Goal: Task Accomplishment & Management: Manage account settings

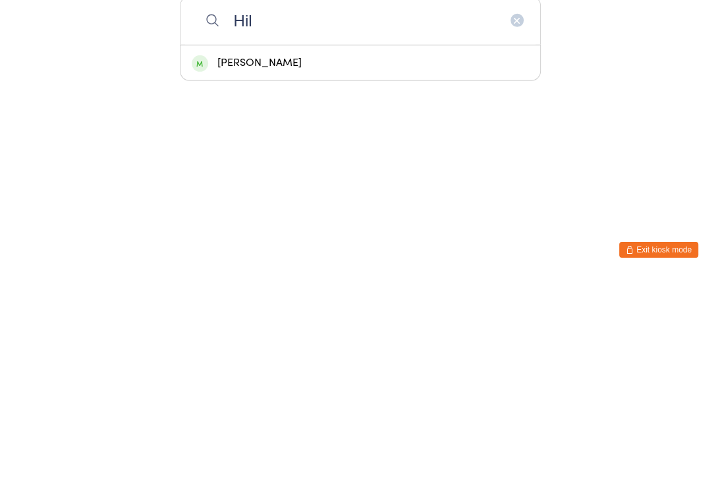
type input "Hil"
click at [225, 270] on div "Hilary Weitzman" at bounding box center [360, 279] width 337 height 18
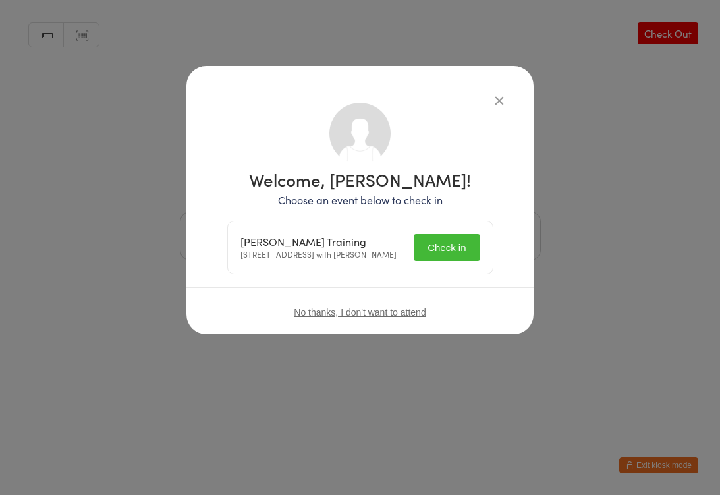
click at [446, 248] on button "Check in" at bounding box center [447, 247] width 66 height 27
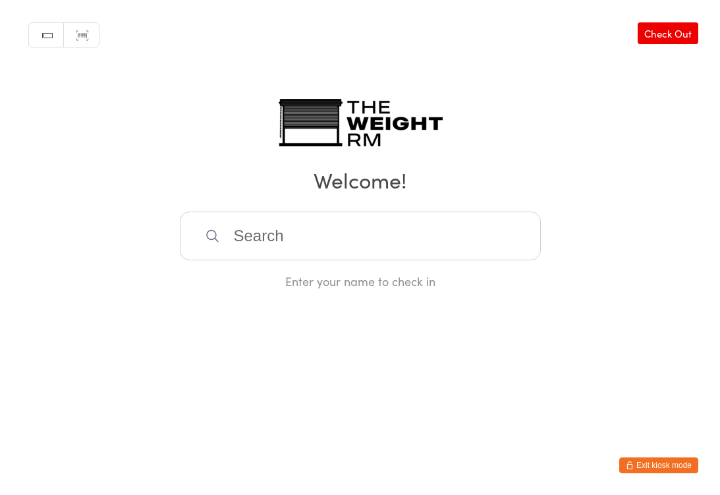
click at [677, 457] on button "Exit kiosk mode" at bounding box center [658, 465] width 79 height 16
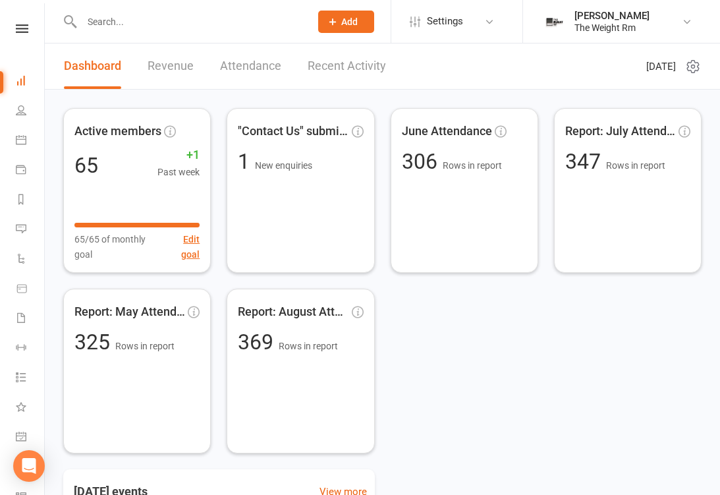
click at [17, 138] on icon at bounding box center [21, 139] width 11 height 11
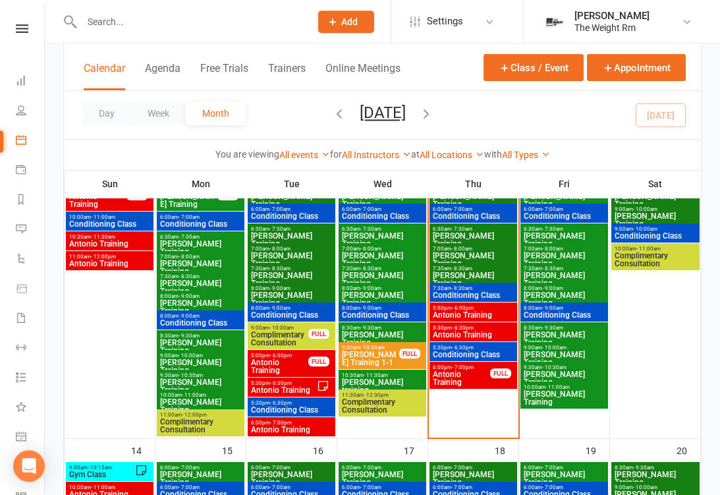
click at [502, 314] on span "Antonio Training" at bounding box center [473, 315] width 82 height 8
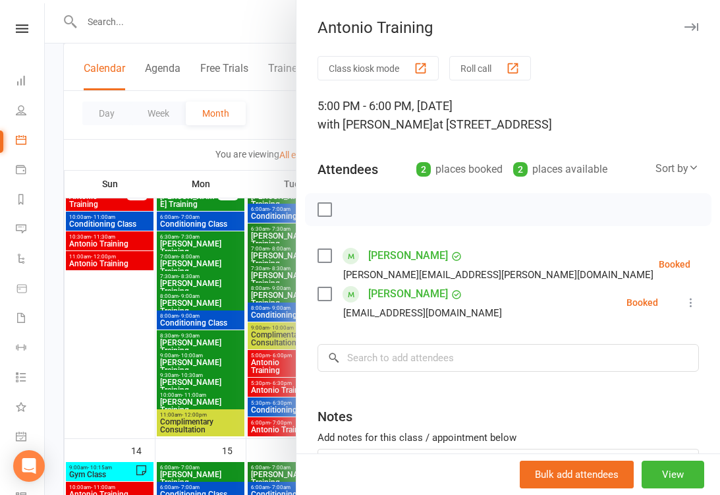
click at [243, 327] on div at bounding box center [382, 247] width 675 height 495
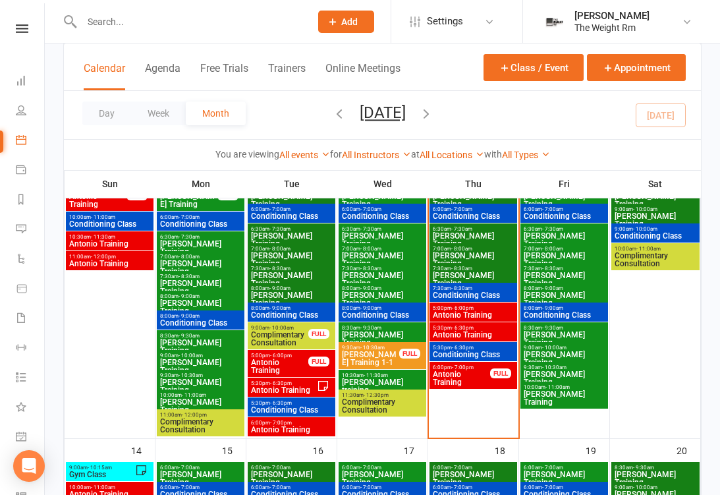
click at [469, 337] on span "Antonio Training" at bounding box center [473, 335] width 82 height 8
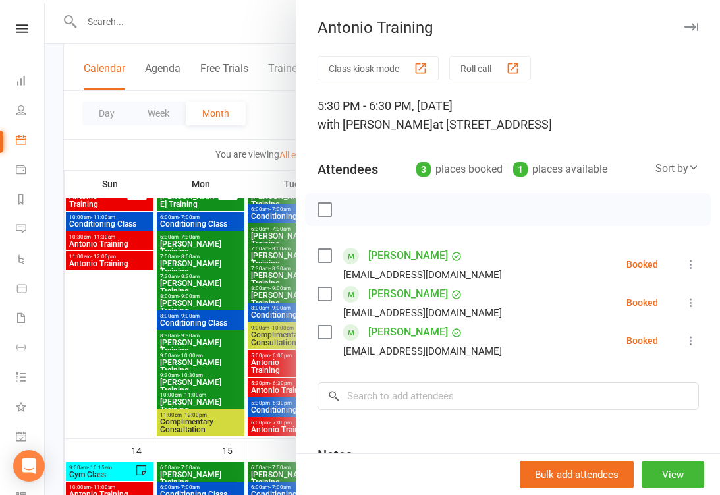
click at [245, 367] on div at bounding box center [382, 247] width 675 height 495
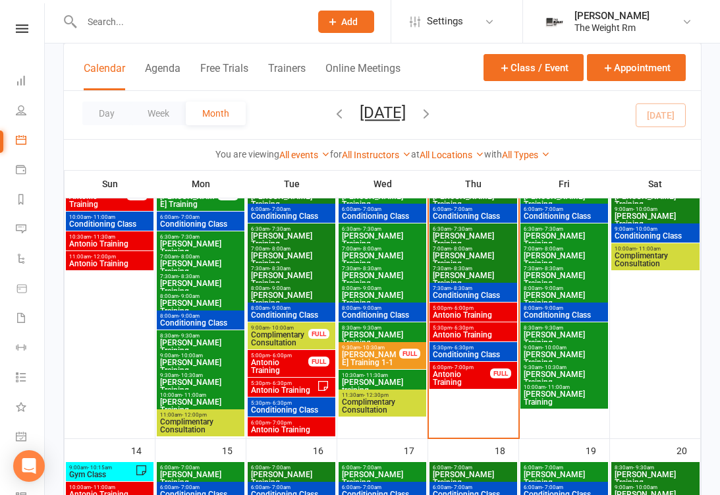
click at [467, 354] on span "Conditioning Class" at bounding box center [473, 355] width 82 height 8
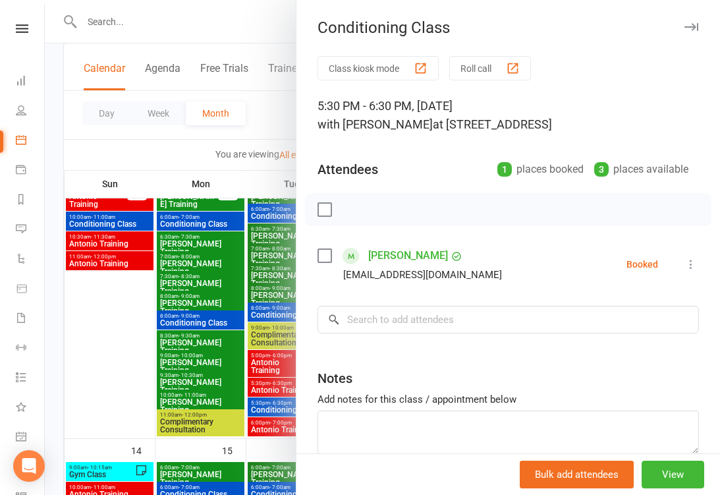
click at [243, 373] on div at bounding box center [382, 247] width 675 height 495
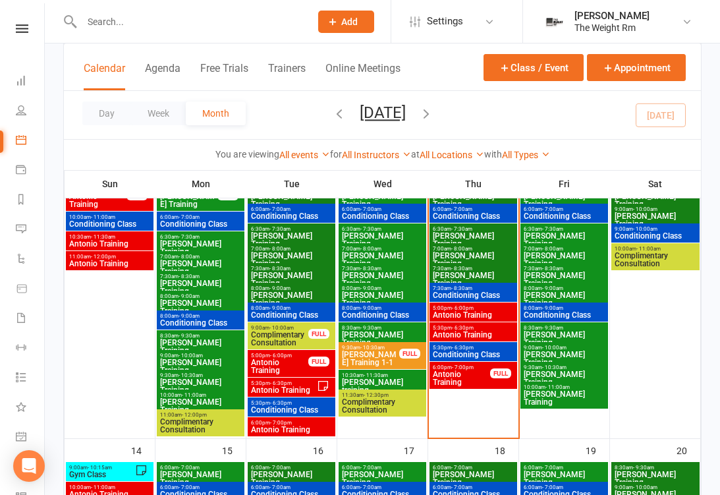
click at [474, 376] on span "Antonio Training" at bounding box center [461, 378] width 59 height 16
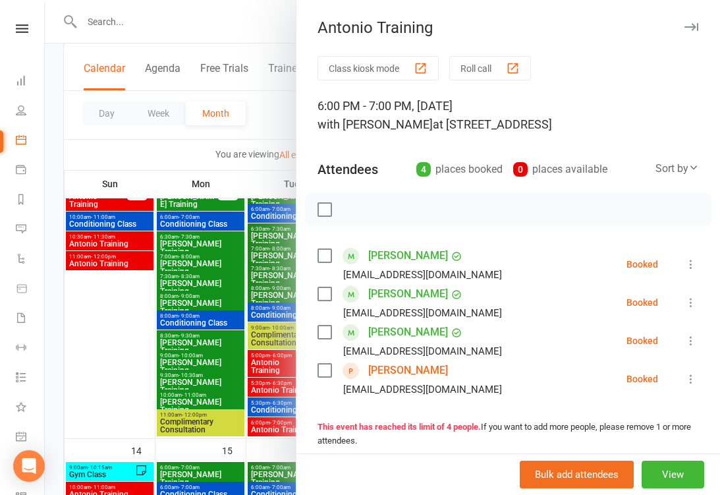
click at [246, 368] on div at bounding box center [382, 247] width 675 height 495
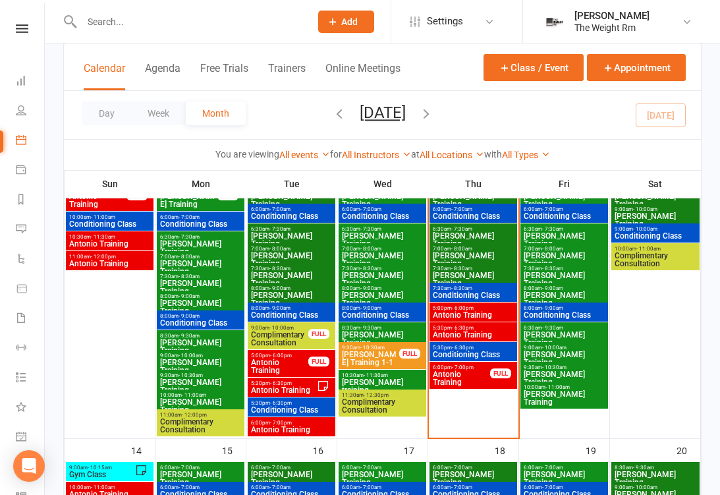
click at [463, 315] on span "Antonio Training" at bounding box center [473, 315] width 82 height 8
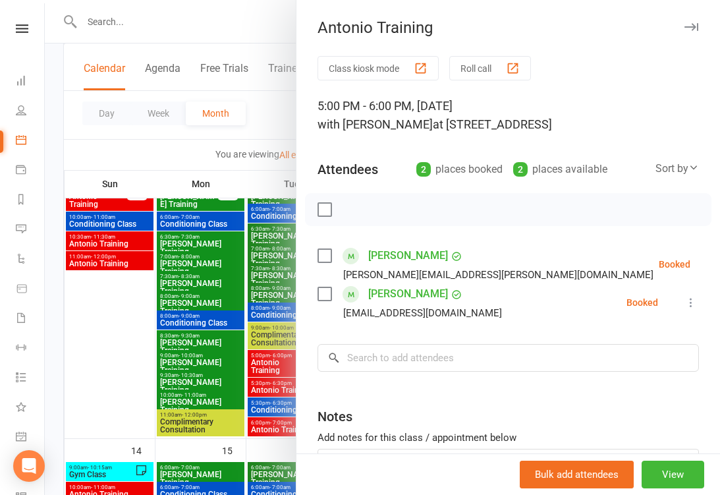
click at [254, 357] on div at bounding box center [382, 247] width 675 height 495
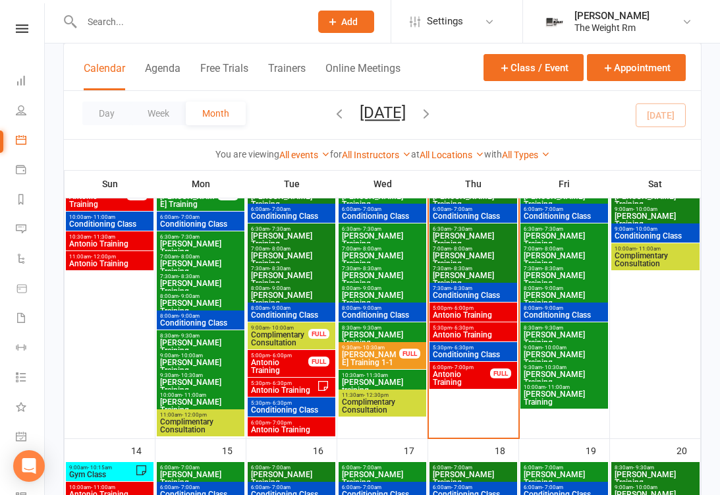
click at [480, 331] on span "Antonio Training" at bounding box center [473, 335] width 82 height 8
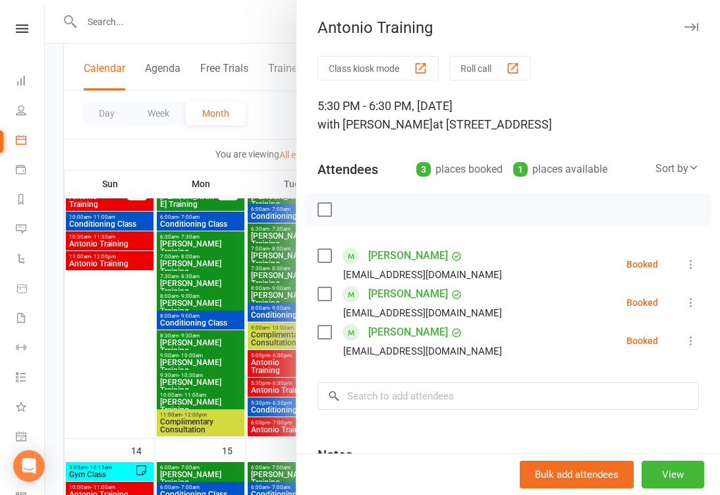
click at [251, 342] on div at bounding box center [382, 247] width 675 height 495
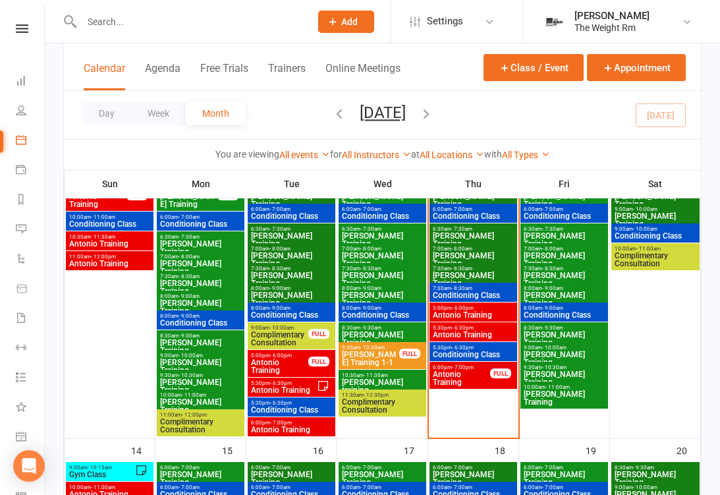
click at [476, 351] on span "Conditioning Class" at bounding box center [473, 355] width 82 height 8
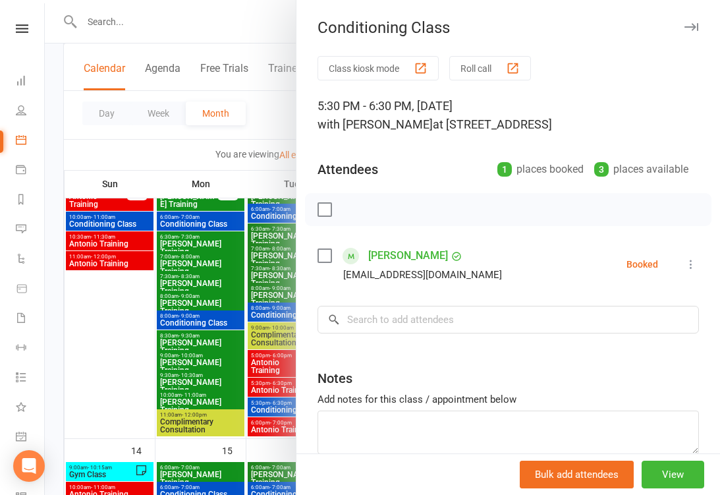
click at [245, 357] on div at bounding box center [382, 247] width 675 height 495
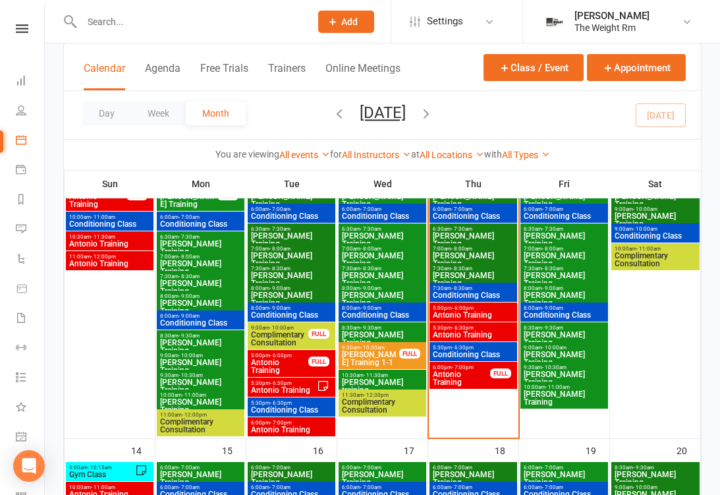
click at [464, 316] on span "Antonio Training" at bounding box center [473, 315] width 82 height 8
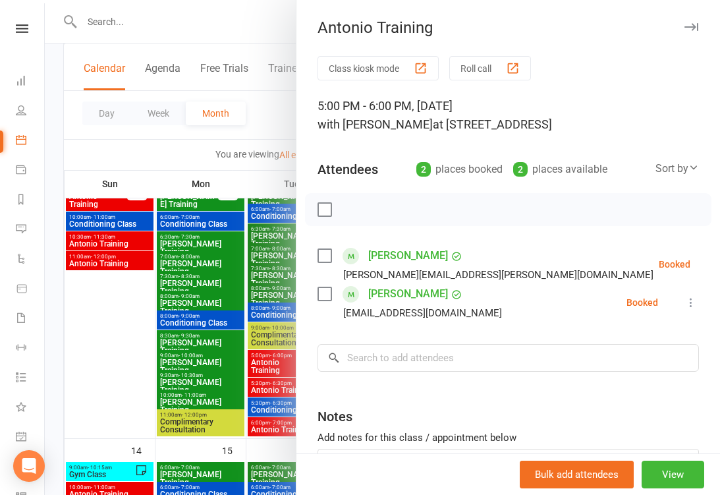
click at [218, 343] on div at bounding box center [382, 247] width 675 height 495
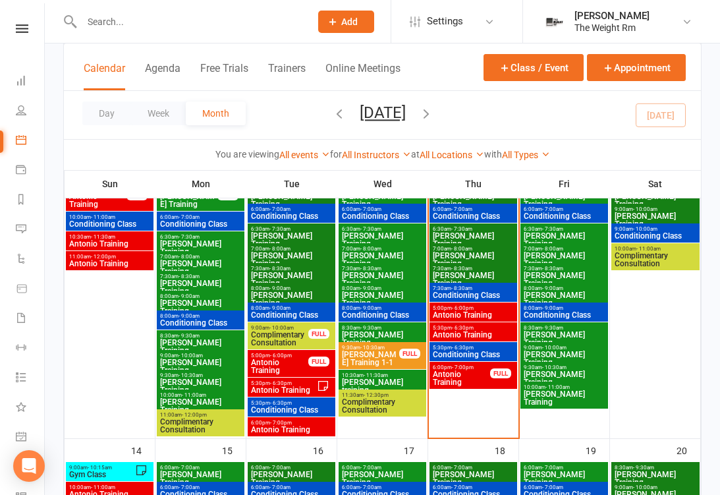
click at [458, 335] on span "Antonio Training" at bounding box center [473, 335] width 82 height 8
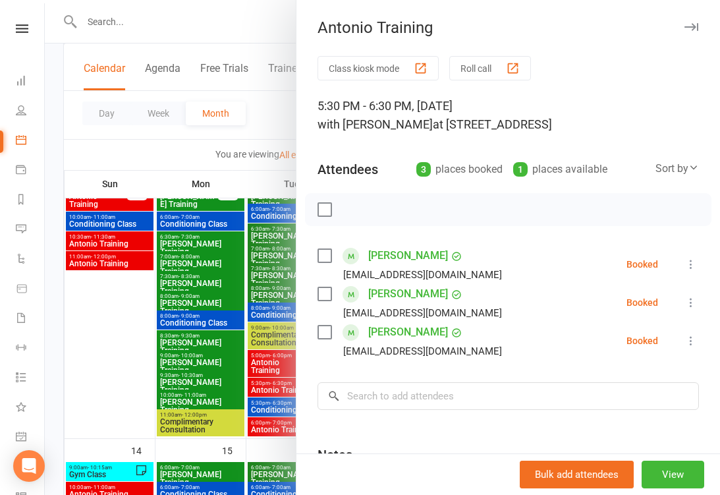
click at [221, 347] on div at bounding box center [382, 247] width 675 height 495
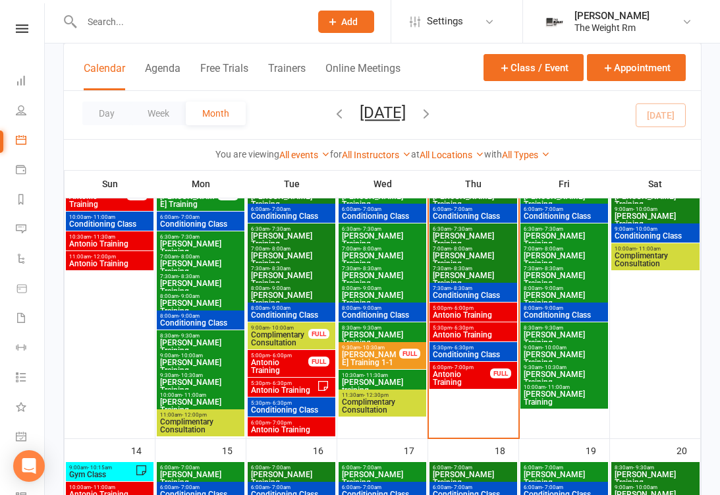
click at [468, 377] on span "Antonio Training" at bounding box center [461, 378] width 59 height 16
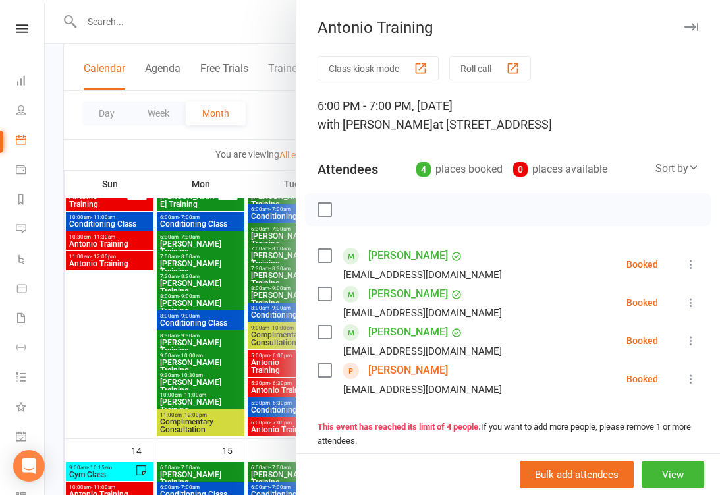
click at [212, 371] on div at bounding box center [382, 247] width 675 height 495
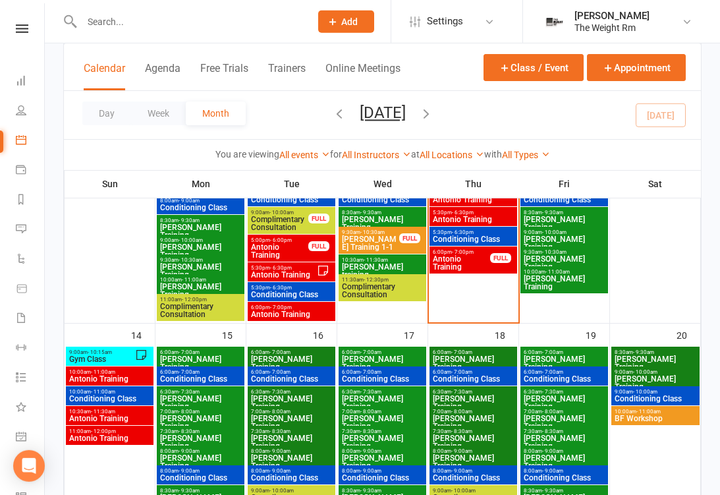
scroll to position [513, 0]
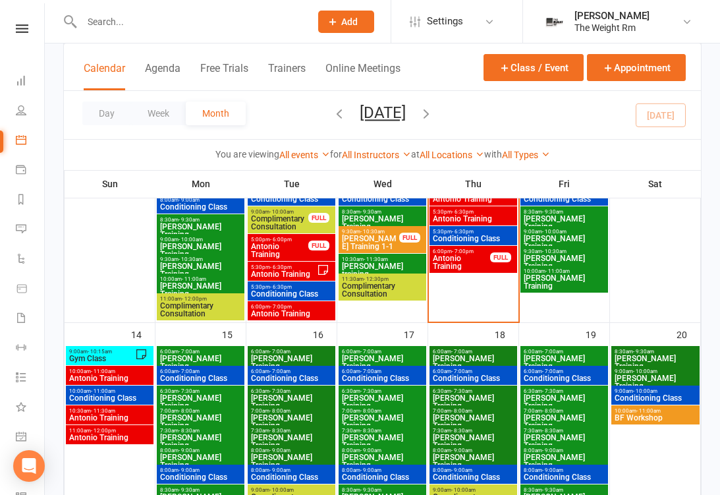
click at [127, 355] on span "Gym Class" at bounding box center [102, 359] width 67 height 8
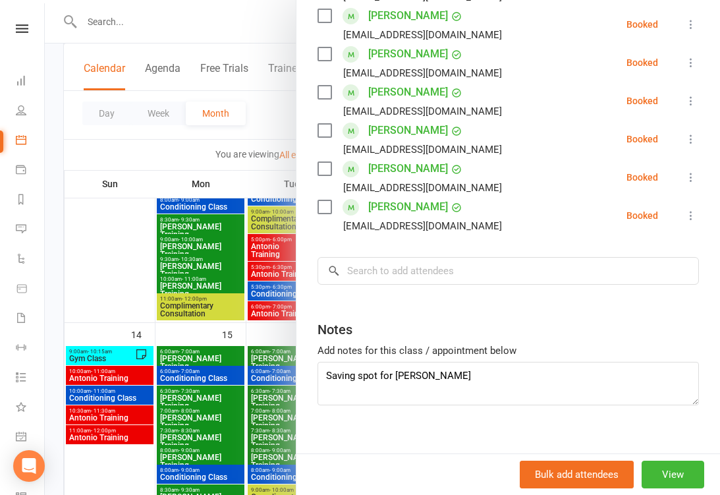
scroll to position [353, 0]
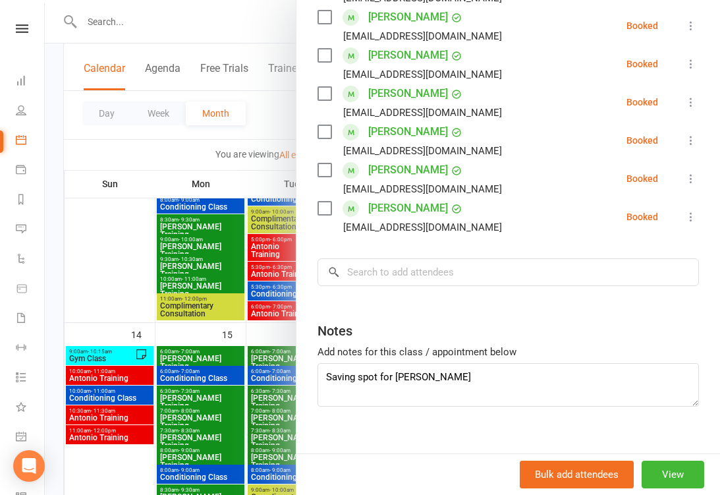
click at [120, 378] on div at bounding box center [382, 247] width 675 height 495
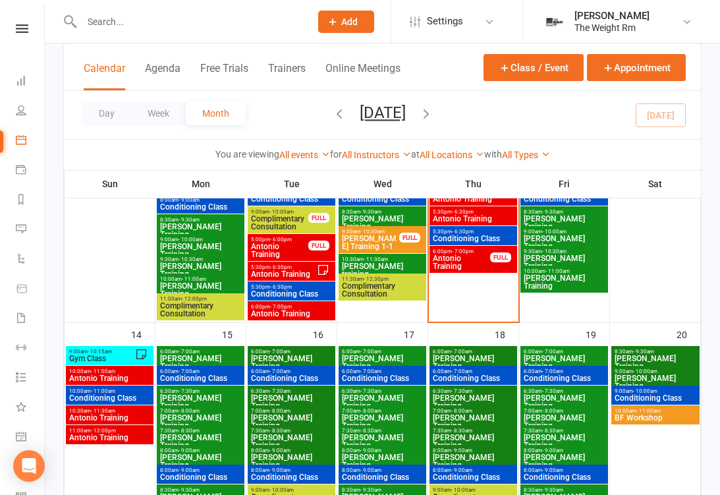
click at [120, 374] on span "Antonio Training" at bounding box center [110, 378] width 82 height 8
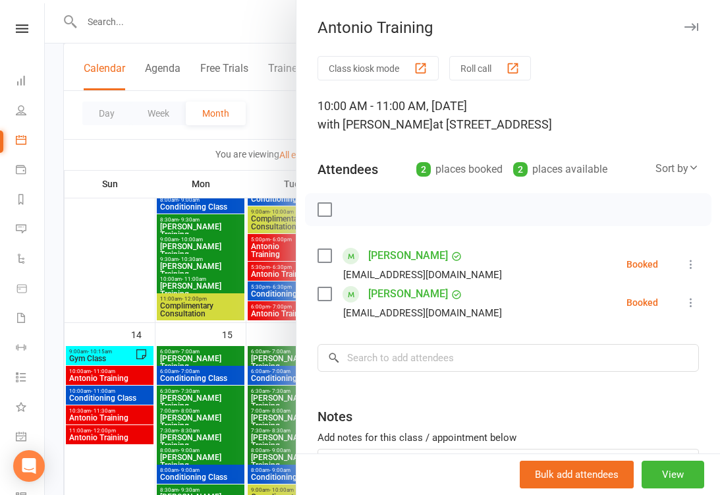
click at [117, 424] on div at bounding box center [382, 247] width 675 height 495
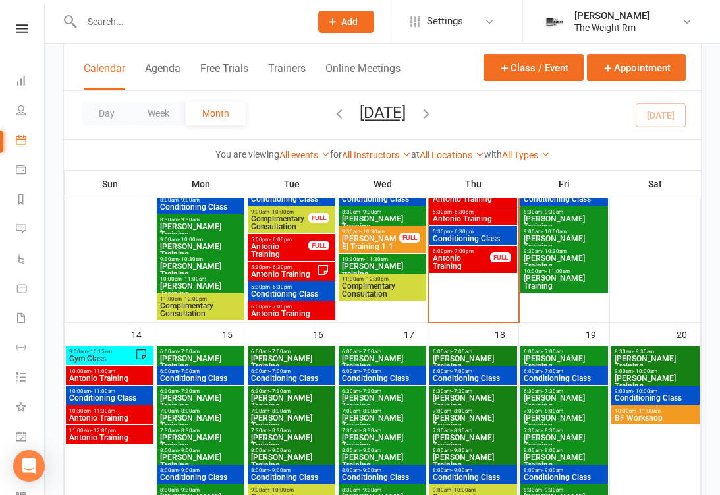
click at [125, 414] on span "Antonio Training" at bounding box center [110, 418] width 82 height 8
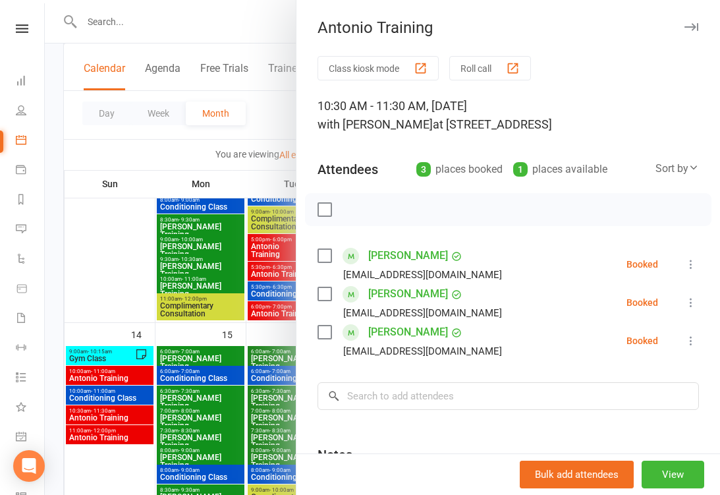
click at [119, 424] on div at bounding box center [382, 247] width 675 height 495
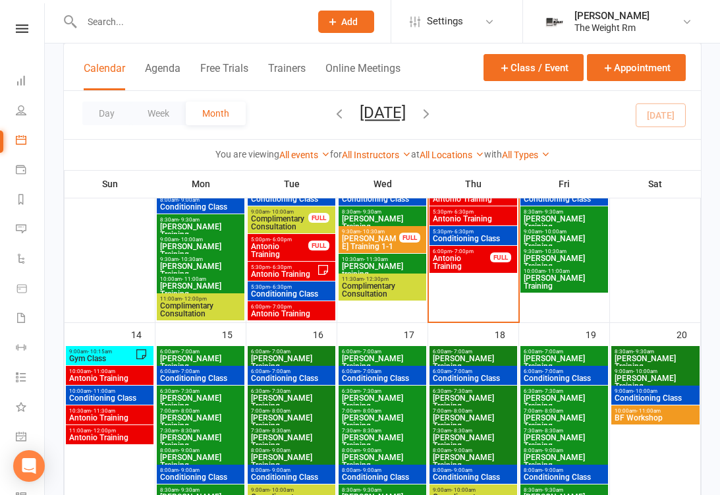
click at [121, 434] on span "Antonio Training" at bounding box center [110, 438] width 82 height 8
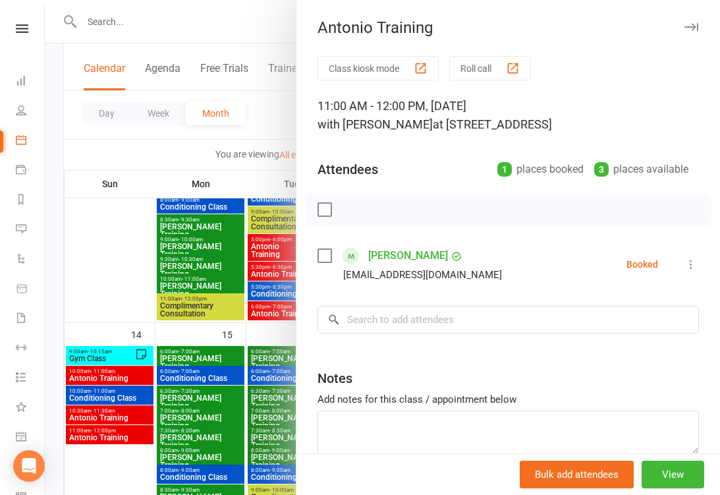
click at [124, 430] on div at bounding box center [382, 247] width 675 height 495
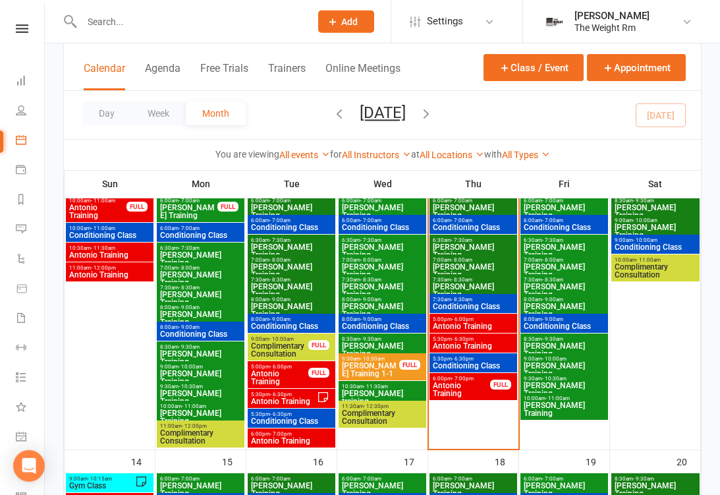
scroll to position [386, 0]
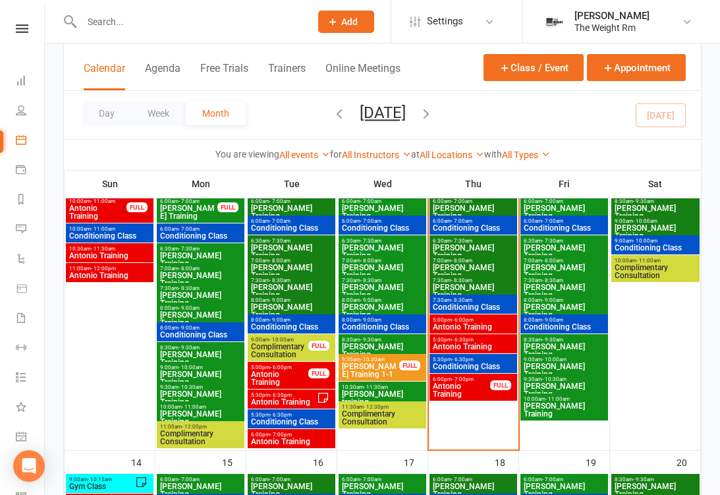
click at [472, 316] on div "5:00pm - 6:00pm Antonio Training" at bounding box center [474, 323] width 88 height 19
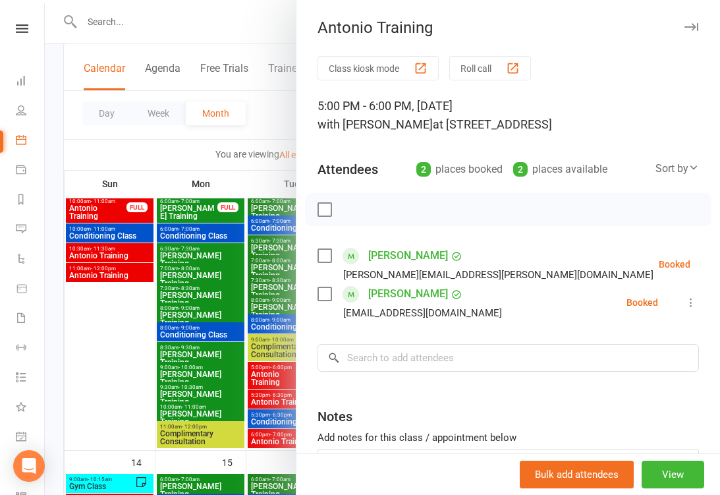
click at [186, 329] on div at bounding box center [382, 247] width 675 height 495
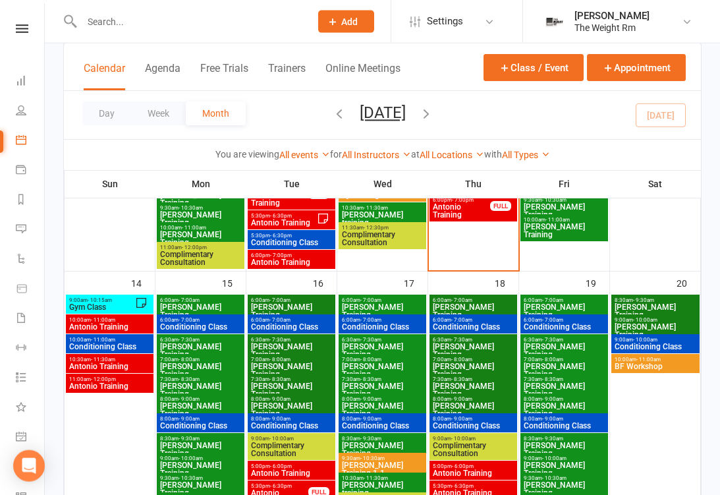
click at [109, 331] on div "10:00am - 11:00am Antonio Training" at bounding box center [110, 323] width 88 height 19
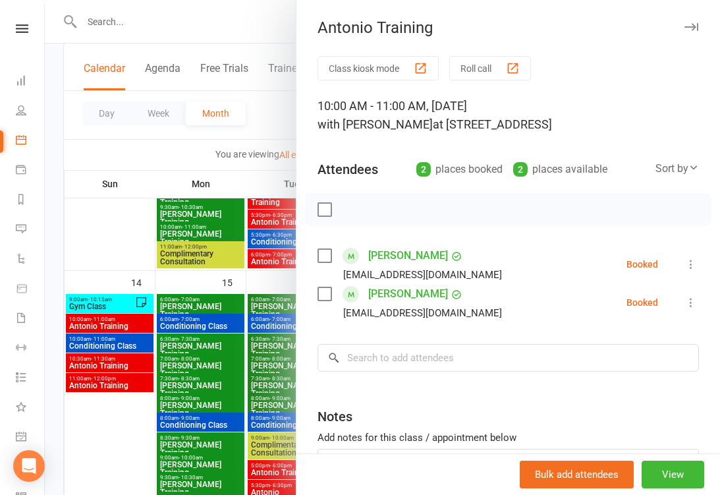
click at [116, 369] on div at bounding box center [382, 247] width 675 height 495
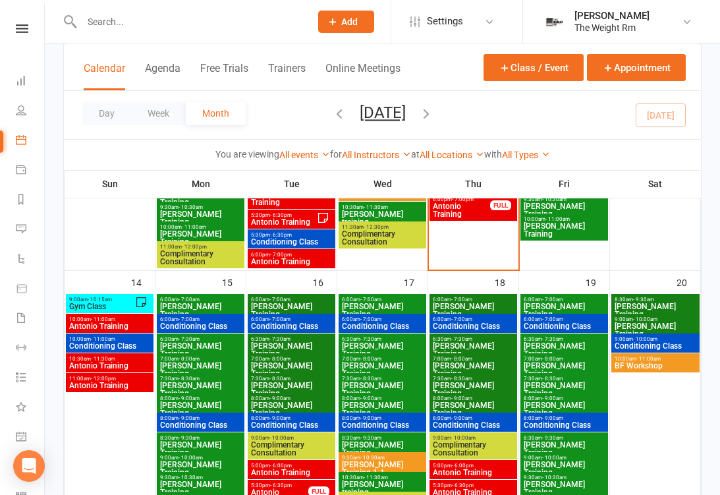
click at [113, 362] on span "Antonio Training" at bounding box center [110, 366] width 82 height 8
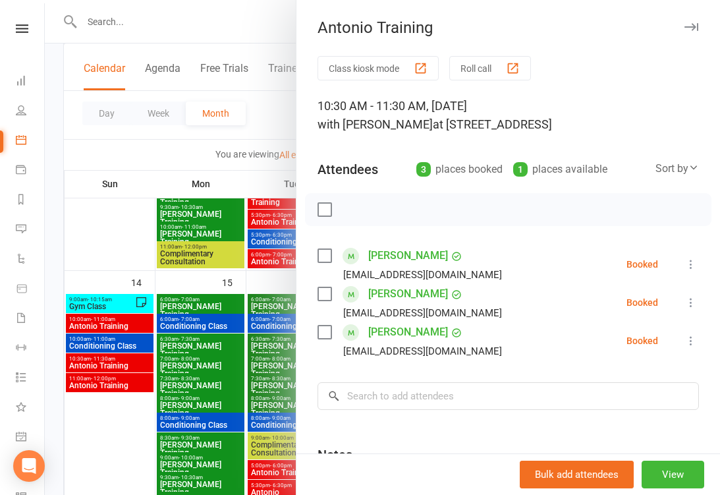
click at [105, 364] on div at bounding box center [382, 247] width 675 height 495
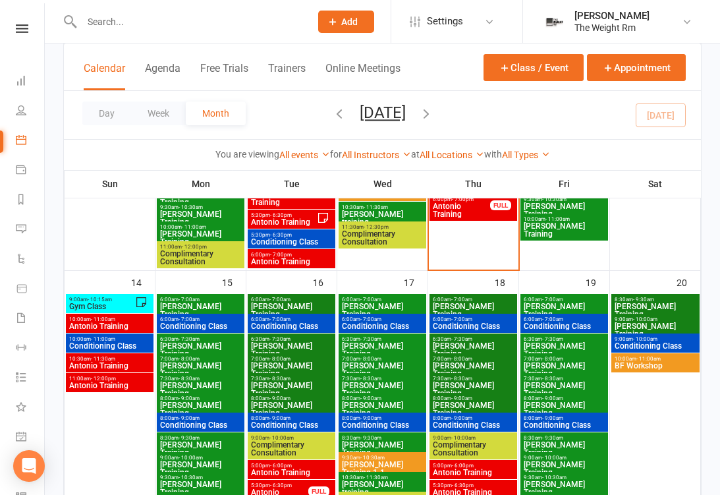
click at [115, 388] on span "Antonio Training" at bounding box center [110, 386] width 82 height 8
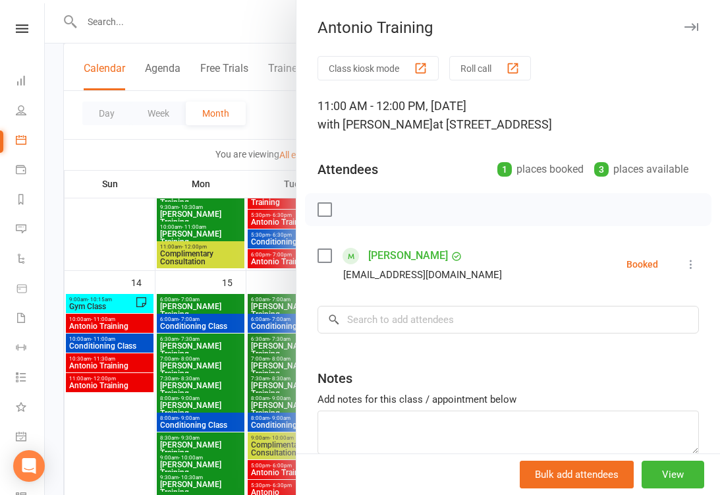
click at [113, 371] on div at bounding box center [382, 247] width 675 height 495
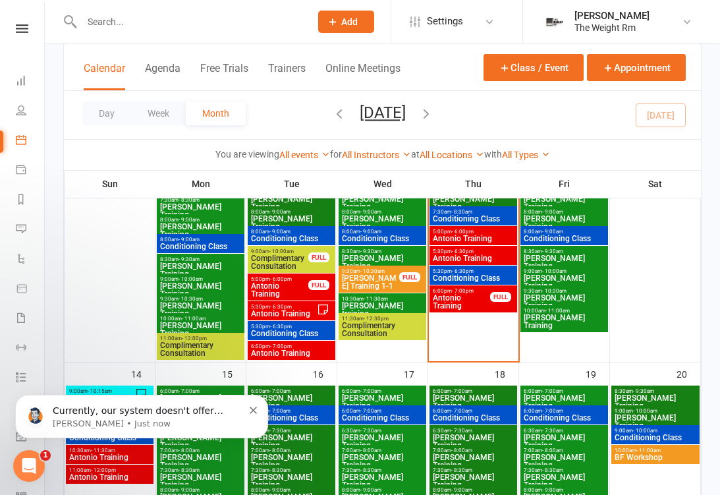
scroll to position [0, 0]
